Goal: Transaction & Acquisition: Purchase product/service

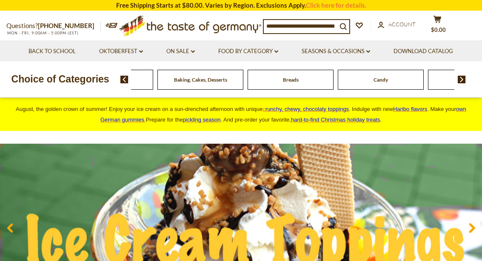
click at [63, 80] on div "Beverages" at bounding box center [20, 80] width 86 height 20
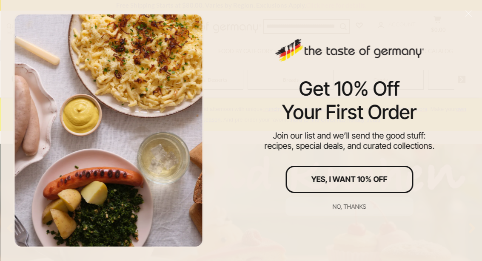
click at [376, 180] on div "Yes, I Want 10% Off" at bounding box center [349, 180] width 76 height 8
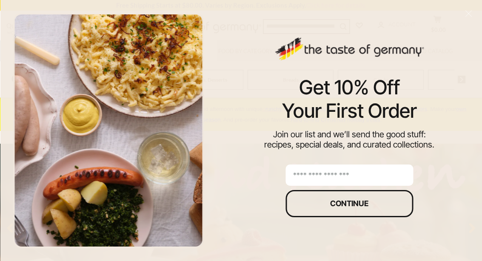
click at [319, 173] on input "email" at bounding box center [349, 175] width 128 height 21
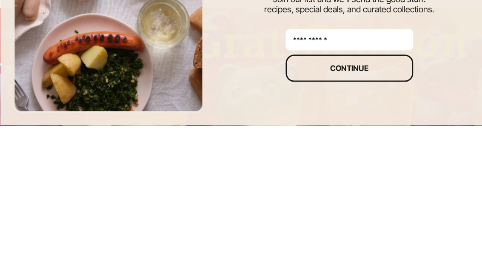
type input "**********"
click at [362, 200] on div "Continue" at bounding box center [349, 204] width 38 height 8
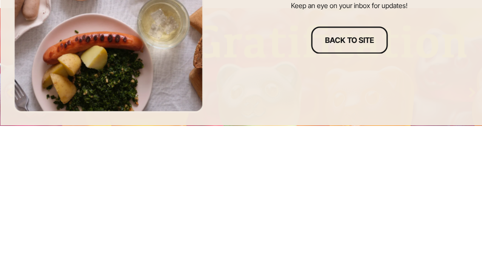
scroll to position [136, 0]
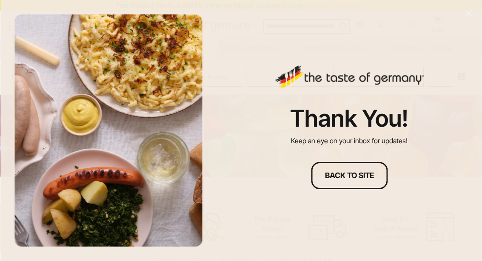
click at [376, 172] on button "Back to site" at bounding box center [349, 175] width 77 height 27
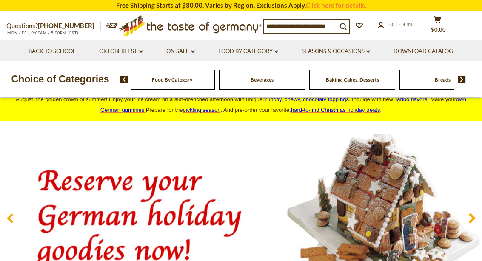
scroll to position [9, 0]
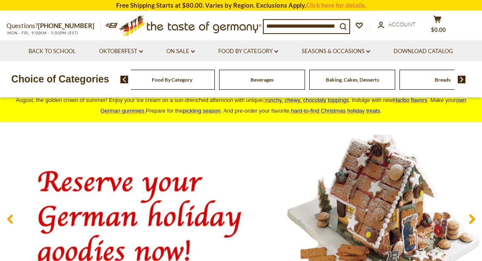
click at [295, 28] on input at bounding box center [300, 26] width 73 height 12
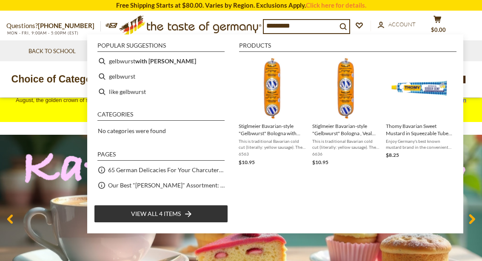
type input "*********"
click at [125, 79] on li "gelbwurst" at bounding box center [161, 76] width 134 height 15
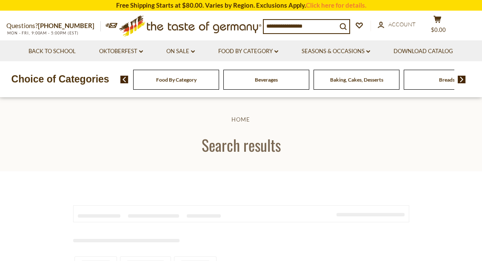
type input "*********"
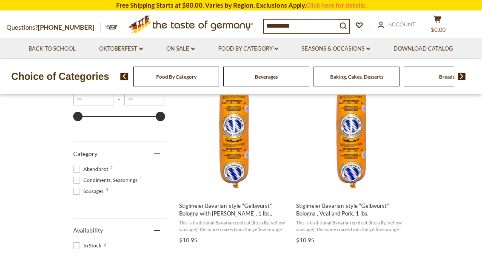
scroll to position [189, 0]
click at [242, 134] on img "Stiglmeier Bavarian-style" at bounding box center [234, 132] width 113 height 113
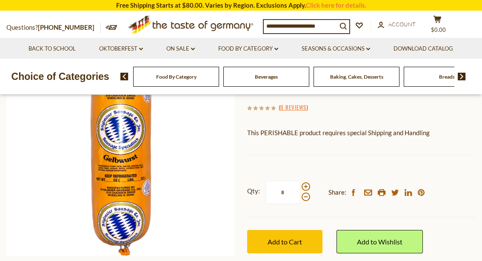
scroll to position [117, 0]
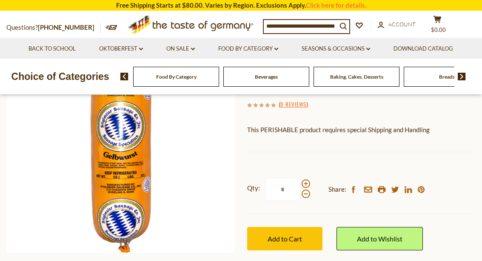
click at [308, 181] on span at bounding box center [306, 184] width 9 height 9
click at [300, 181] on input "*" at bounding box center [282, 189] width 35 height 23
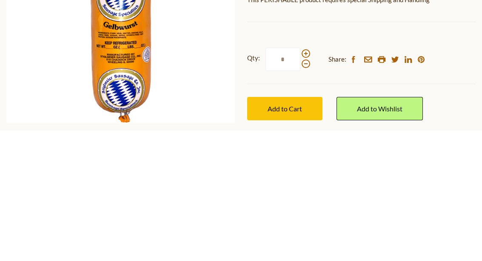
click at [288, 235] on span "Add to Cart" at bounding box center [285, 239] width 34 height 8
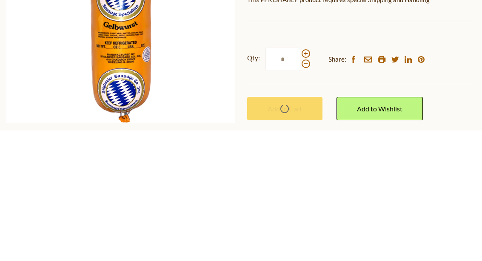
scroll to position [248, 0]
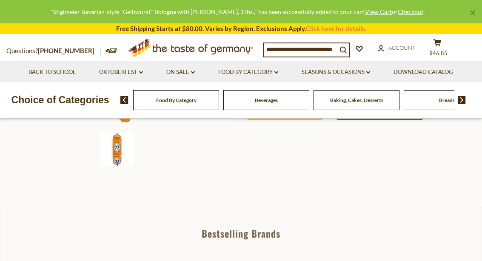
click at [440, 46] on icon at bounding box center [437, 42] width 8 height 7
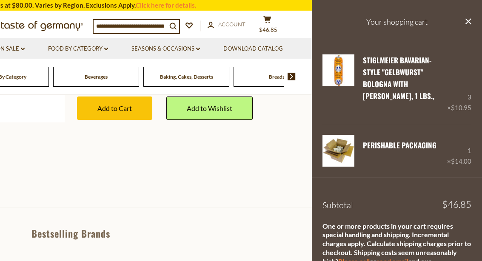
click at [468, 22] on icon at bounding box center [468, 21] width 6 height 6
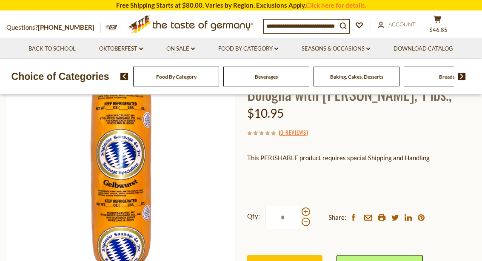
scroll to position [90, 0]
click at [308, 224] on span at bounding box center [306, 221] width 9 height 9
click at [300, 224] on input "*" at bounding box center [282, 216] width 35 height 23
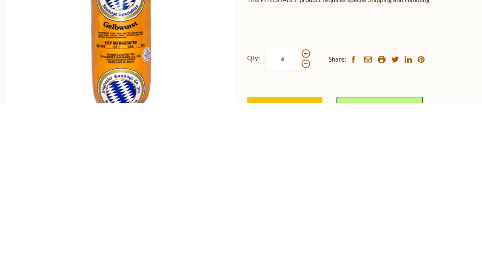
click at [305, 218] on span at bounding box center [306, 222] width 9 height 9
click at [300, 206] on input "*" at bounding box center [282, 217] width 35 height 23
type input "*"
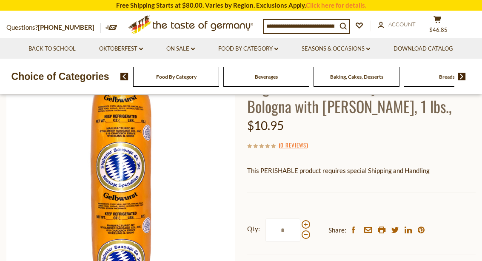
scroll to position [74, 0]
click at [439, 24] on button "cart $46.85" at bounding box center [438, 25] width 26 height 21
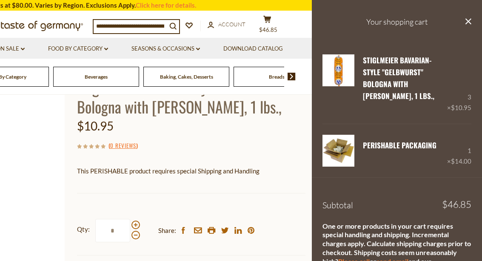
click at [398, 105] on link "Remove" at bounding box center [397, 109] width 26 height 8
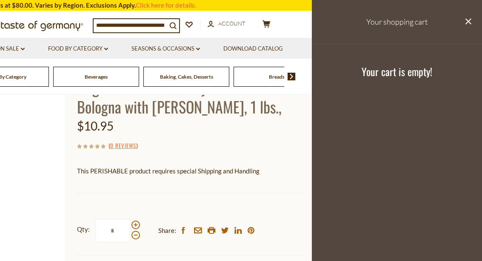
scroll to position [0, 0]
click at [466, 21] on icon "close" at bounding box center [468, 21] width 6 height 6
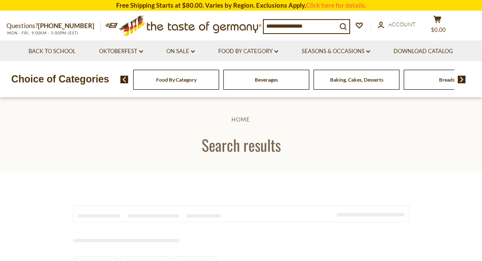
scroll to position [226, 0]
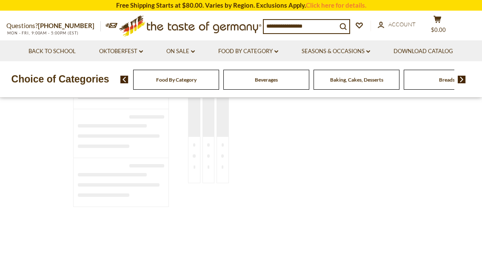
type input "*********"
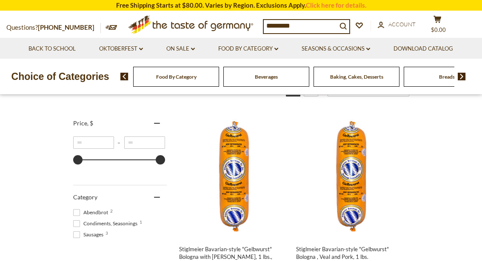
scroll to position [144, 0]
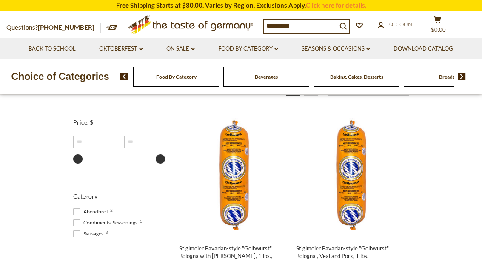
click at [358, 173] on img "Stiglmeier Bavarian-style" at bounding box center [351, 174] width 113 height 113
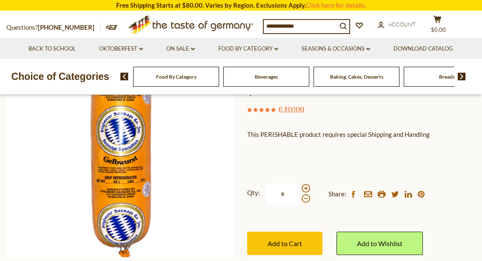
scroll to position [117, 0]
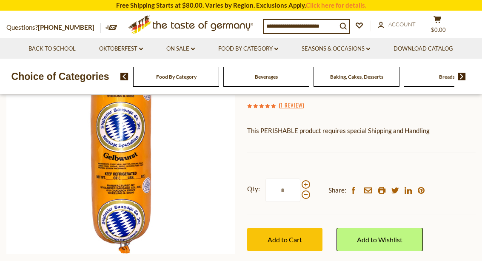
click at [306, 183] on span at bounding box center [306, 184] width 9 height 9
click at [300, 183] on input "*" at bounding box center [282, 190] width 35 height 23
type input "*"
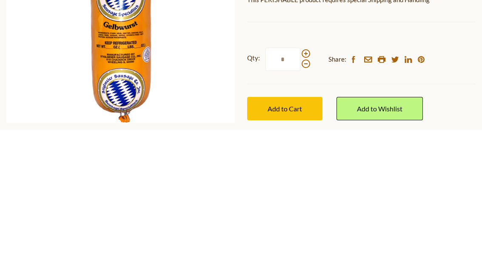
click at [293, 236] on span "Add to Cart" at bounding box center [285, 240] width 34 height 8
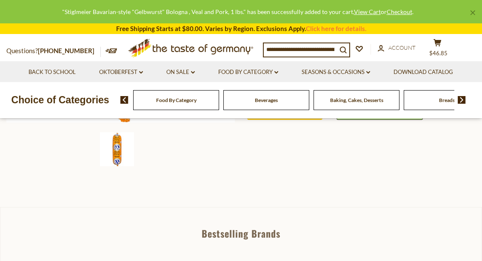
click at [440, 43] on icon "cart" at bounding box center [437, 42] width 8 height 7
